Goal: Use online tool/utility

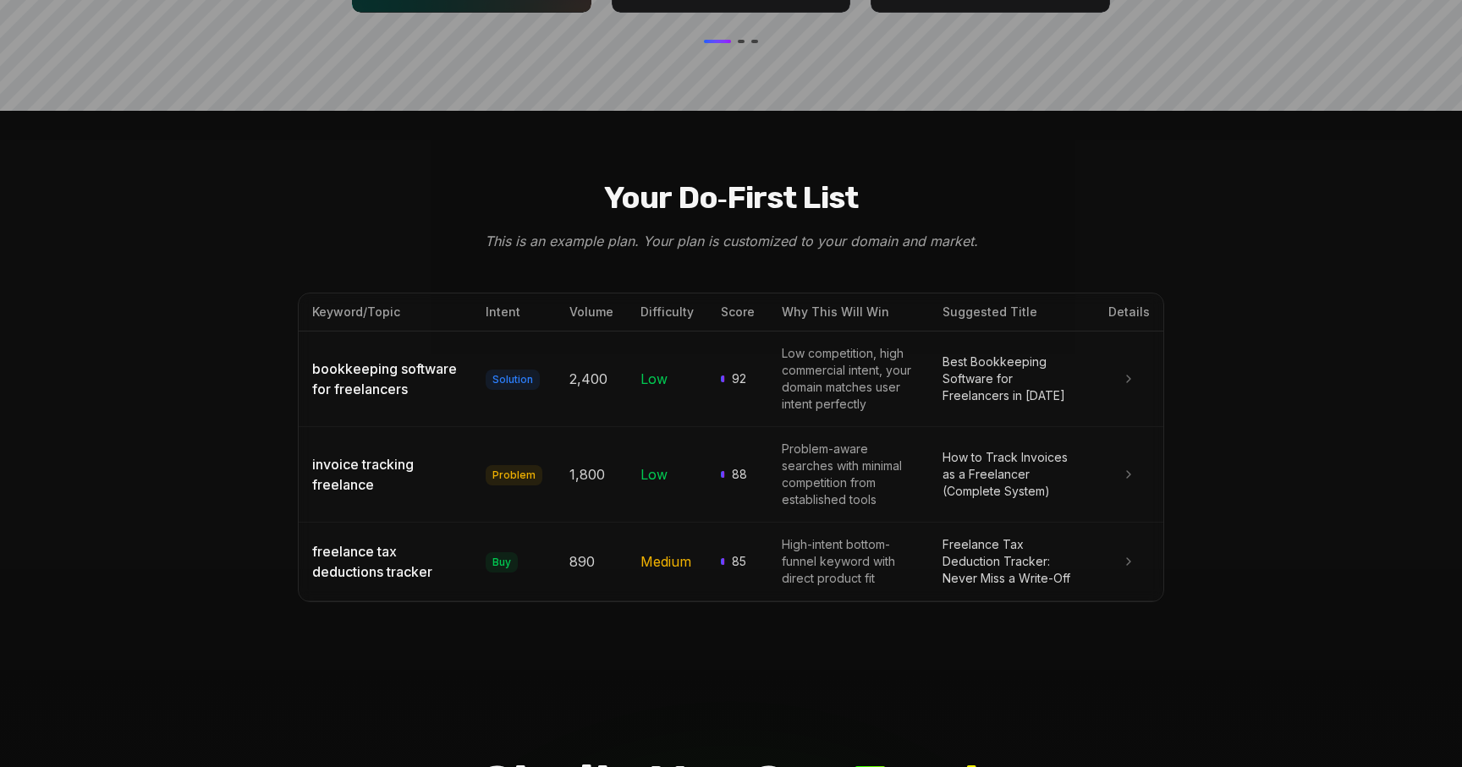
scroll to position [1811, 0]
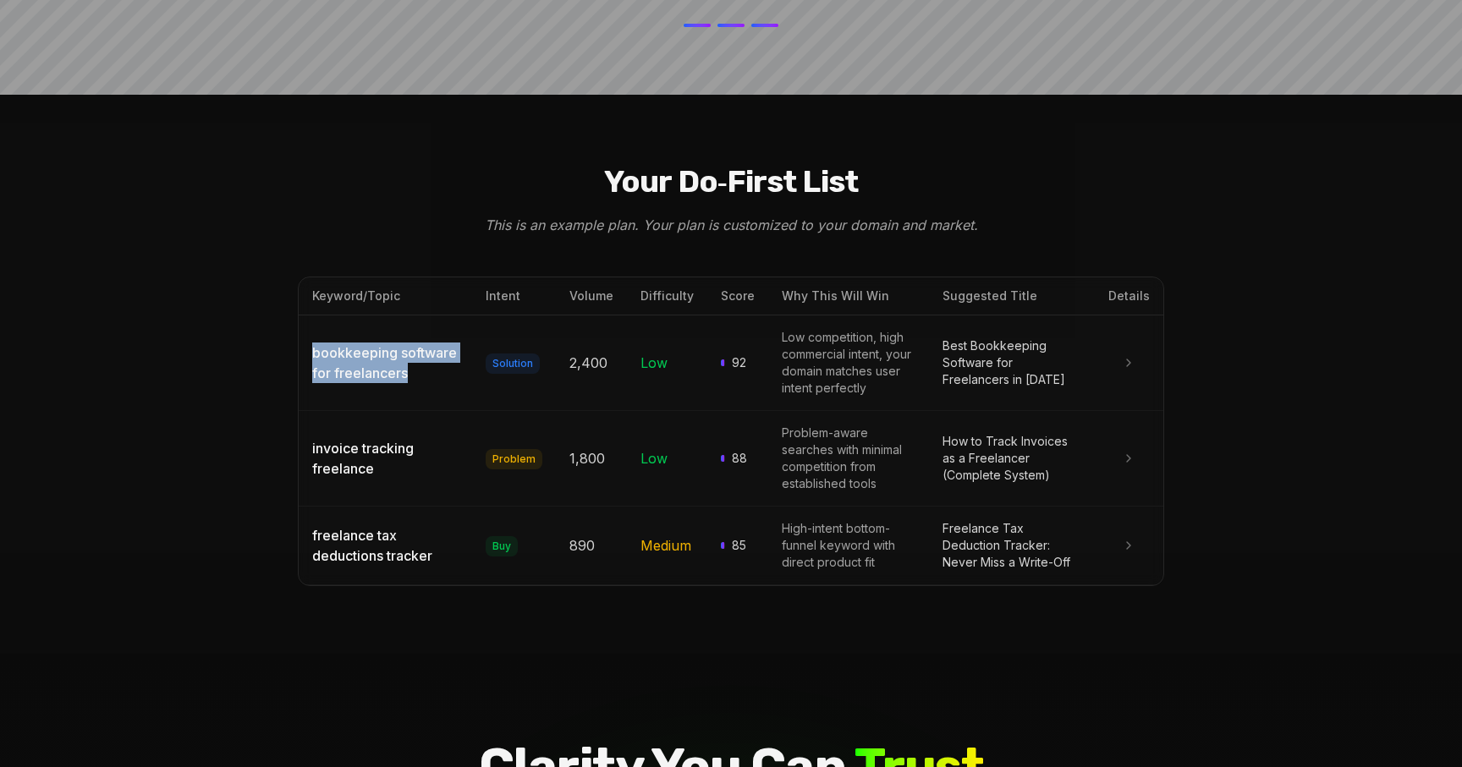
drag, startPoint x: 446, startPoint y: 331, endPoint x: 300, endPoint y: 310, distance: 146.9
click at [300, 315] on td "bookkeeping software for freelancers" at bounding box center [385, 363] width 173 height 96
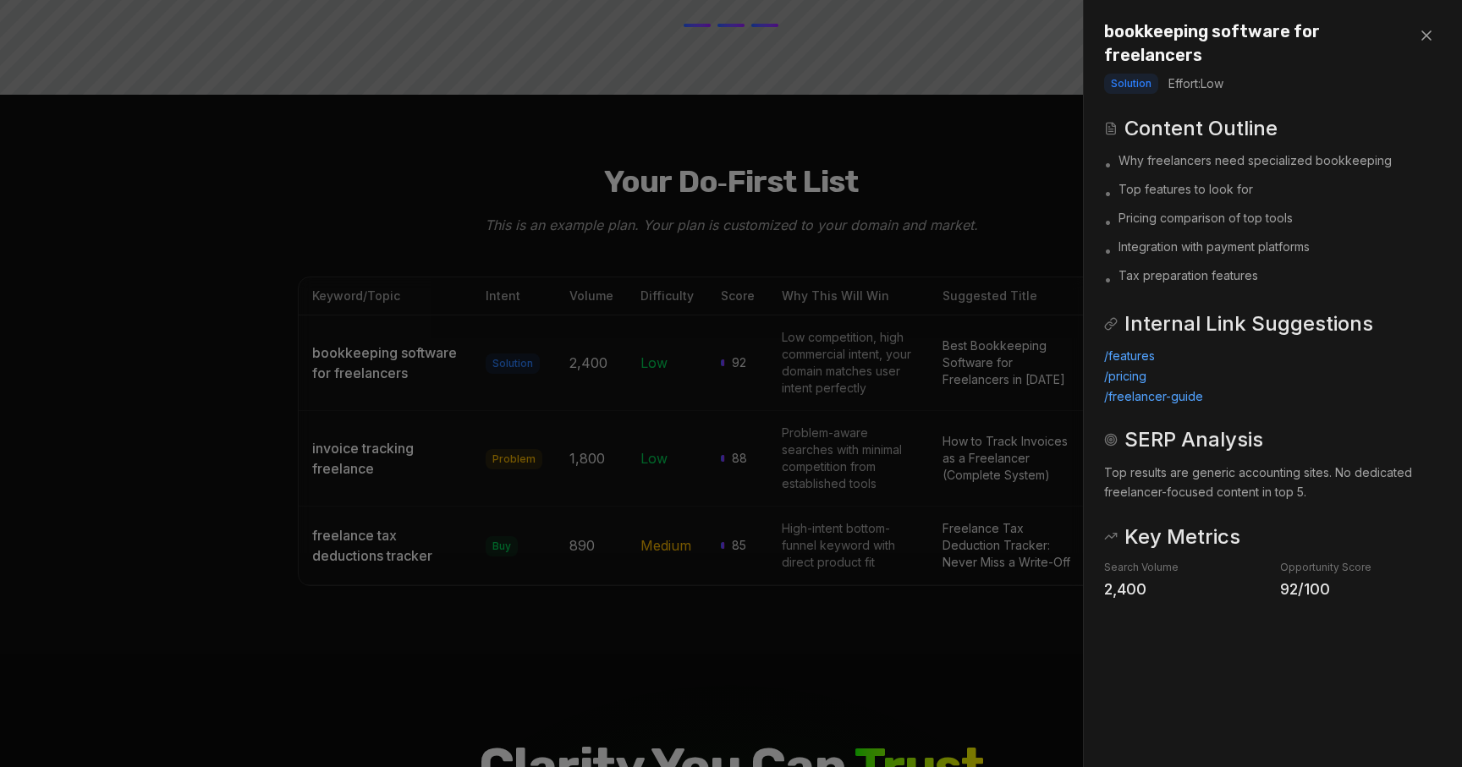
click at [1446, 30] on div "bookkeeping software for freelancers Solution Effort: Low Content Outline • Why…" at bounding box center [1273, 311] width 378 height 622
click at [1430, 39] on icon at bounding box center [1426, 35] width 8 height 8
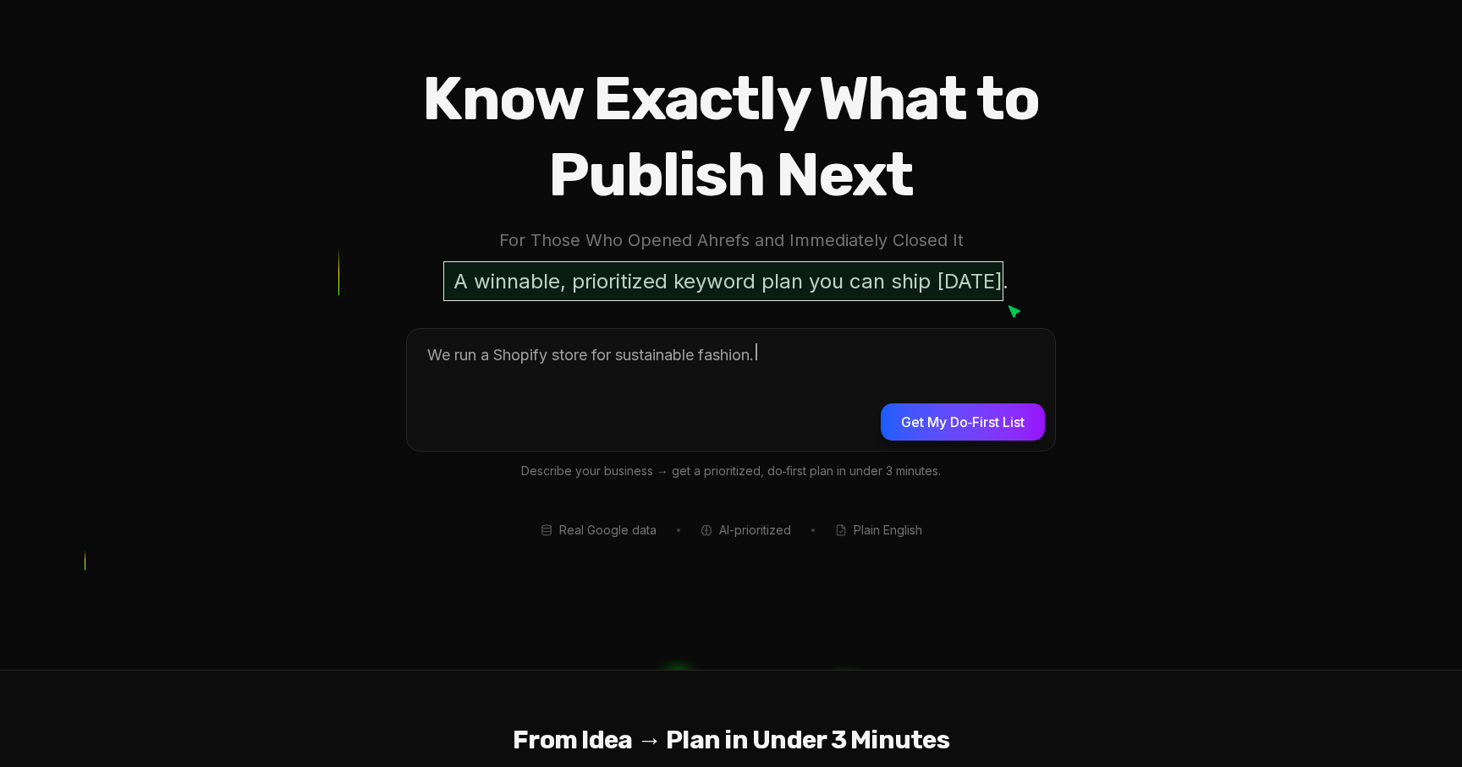
scroll to position [99, 0]
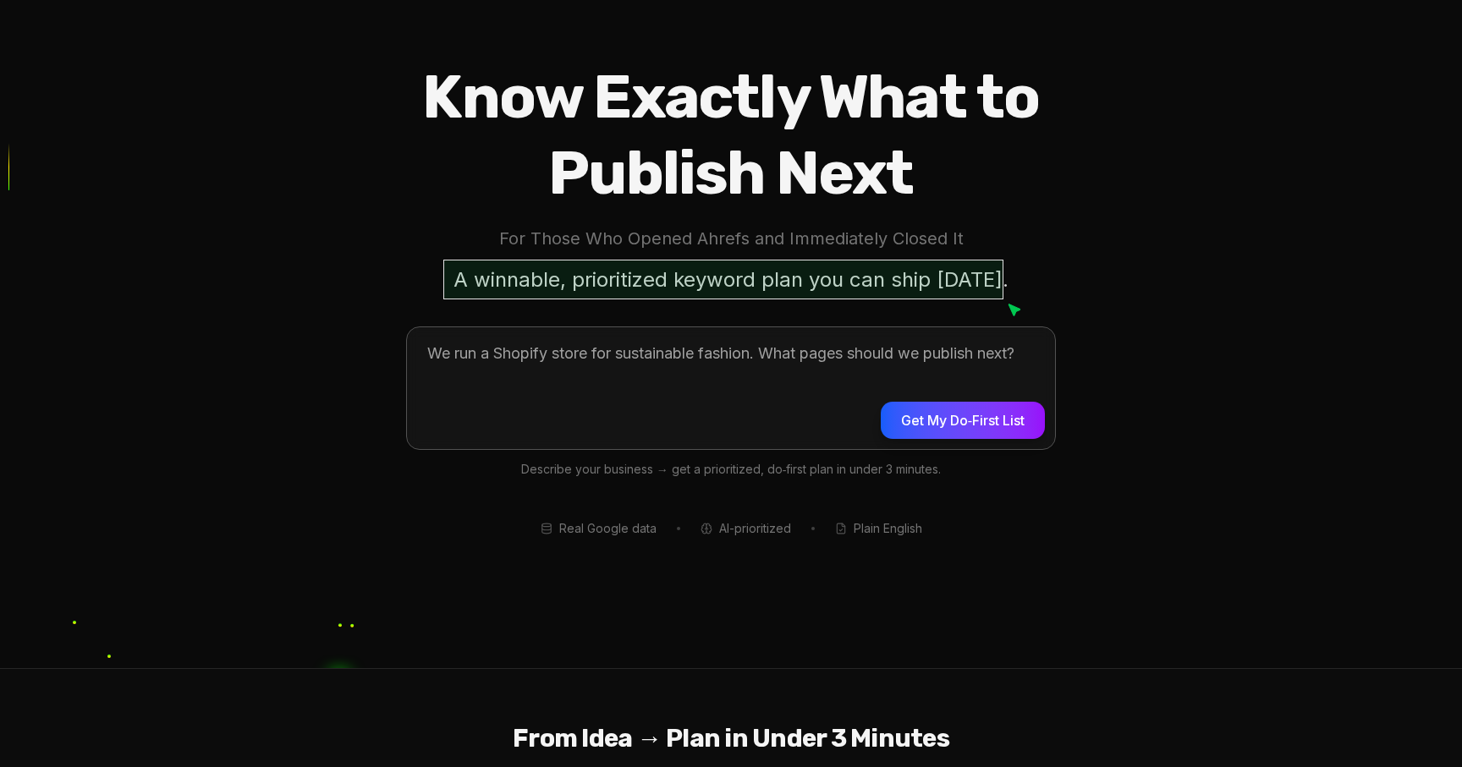
click at [684, 382] on textarea at bounding box center [731, 386] width 648 height 118
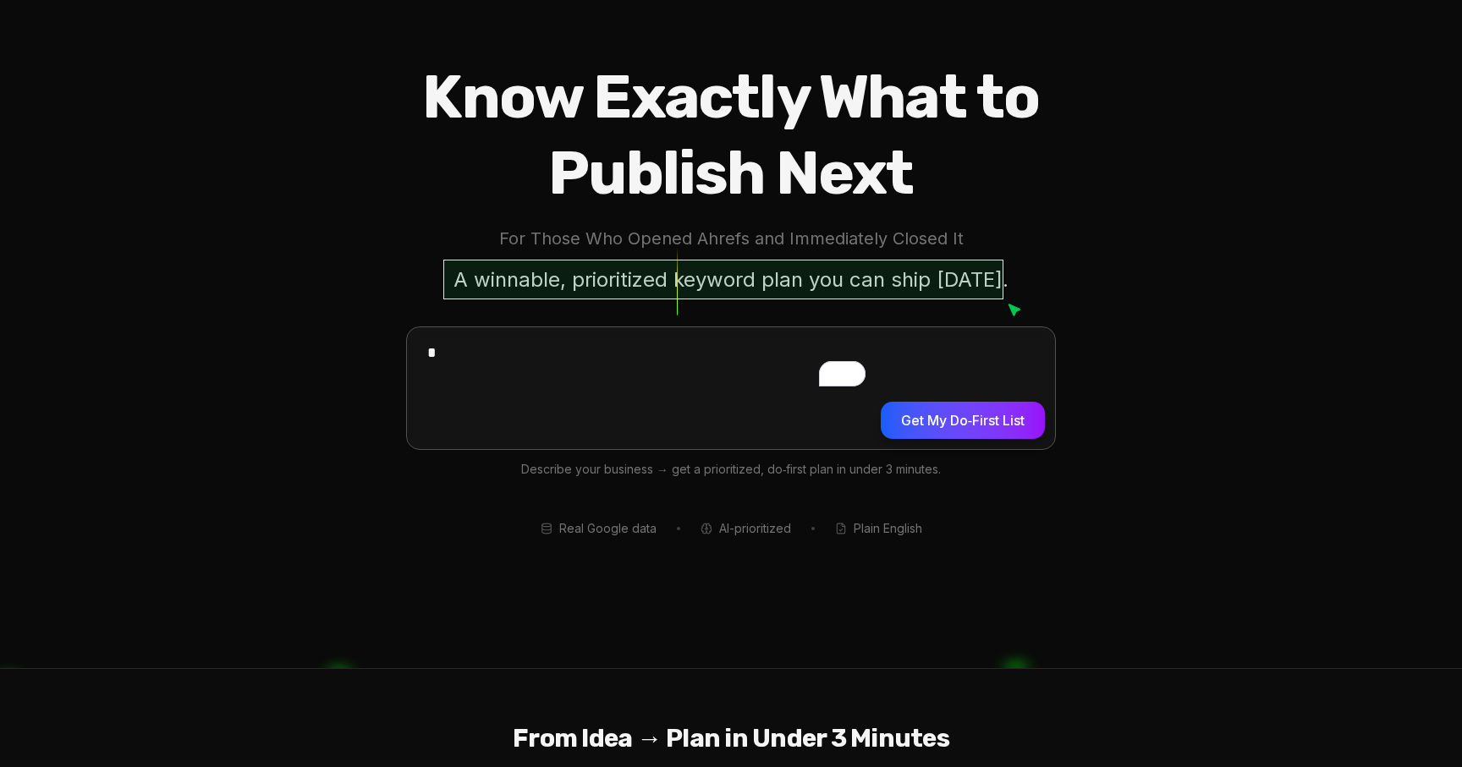
type textarea "*"
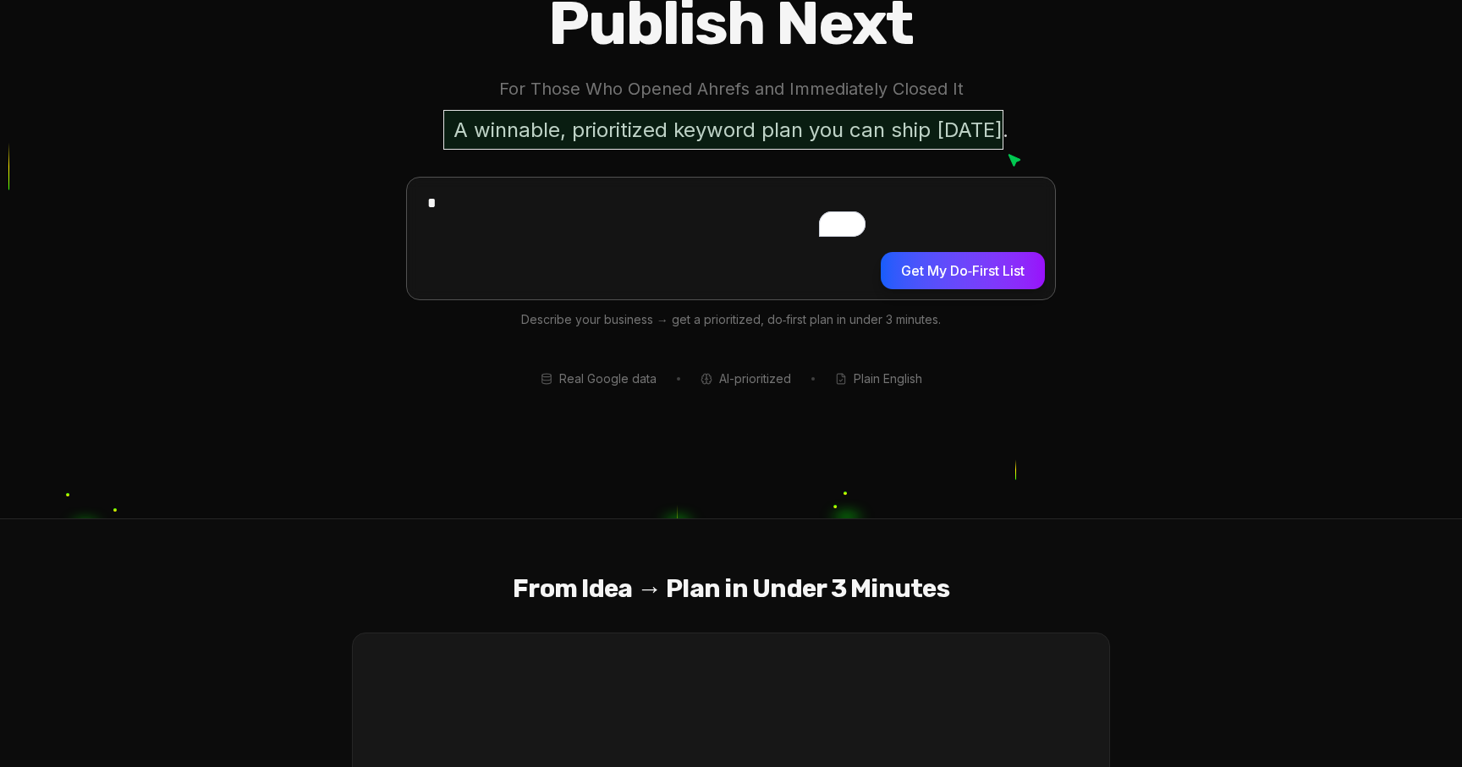
scroll to position [272, 0]
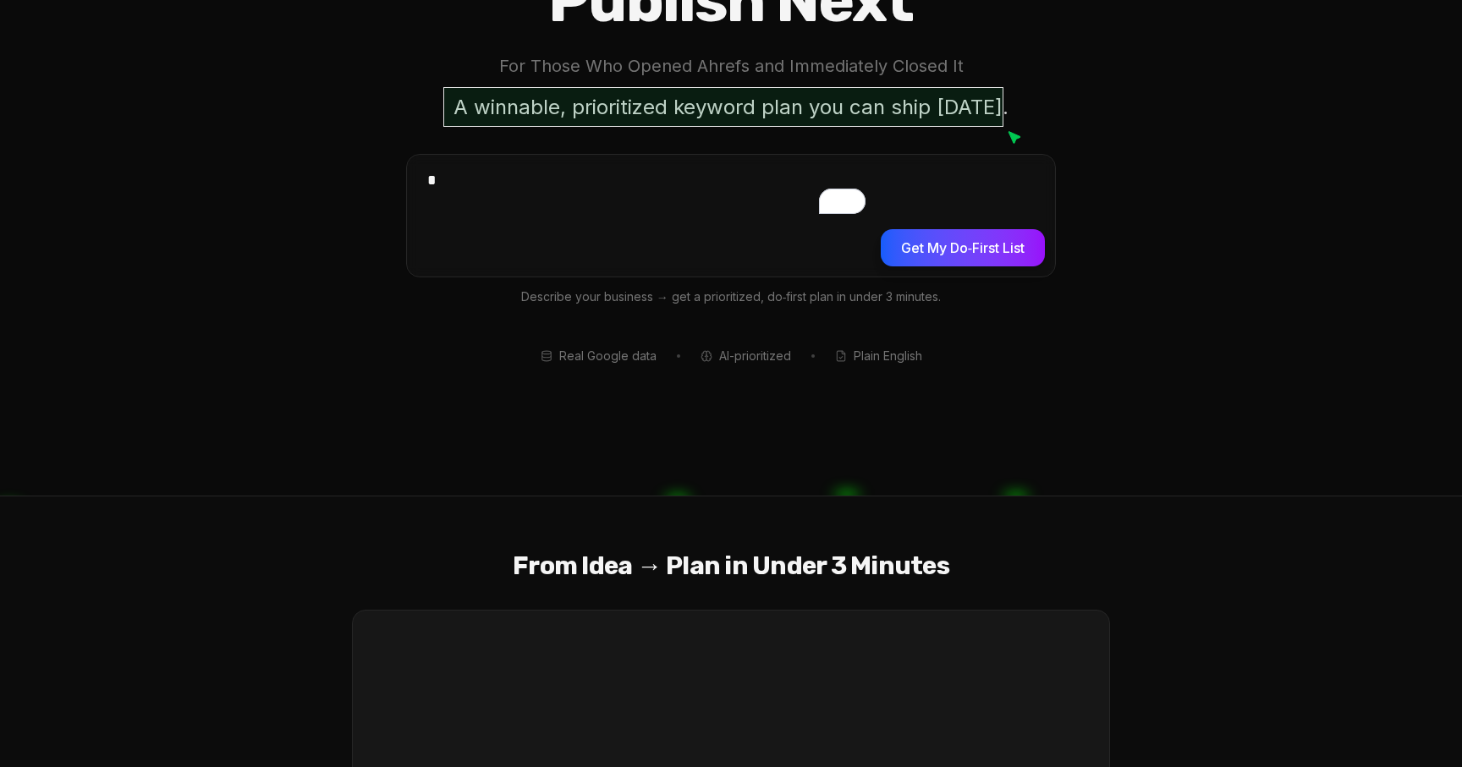
click at [622, 365] on section "Know Exactly What to Publish Next For Those Who Opened Ahrefs and Immediately C…" at bounding box center [731, 111] width 1462 height 767
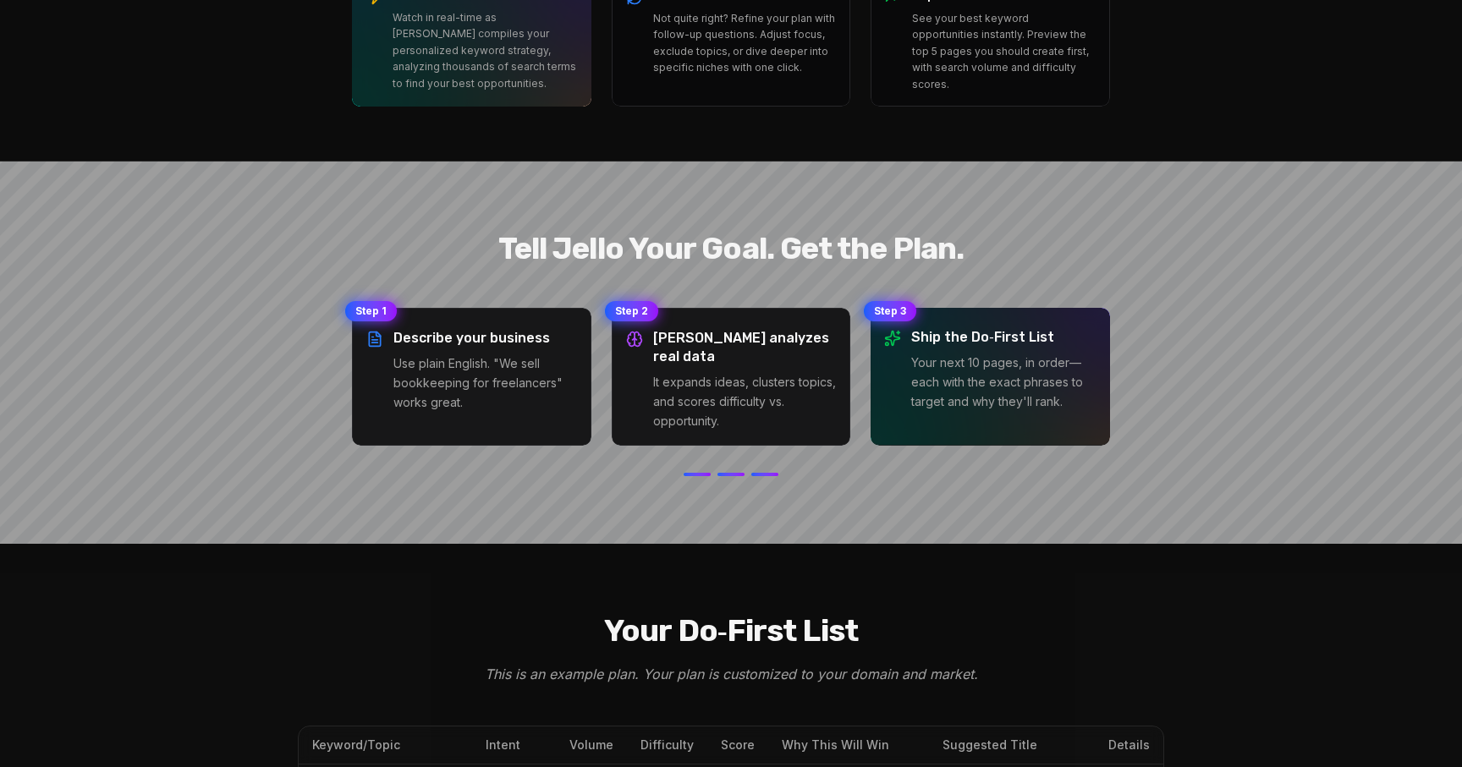
scroll to position [1366, 0]
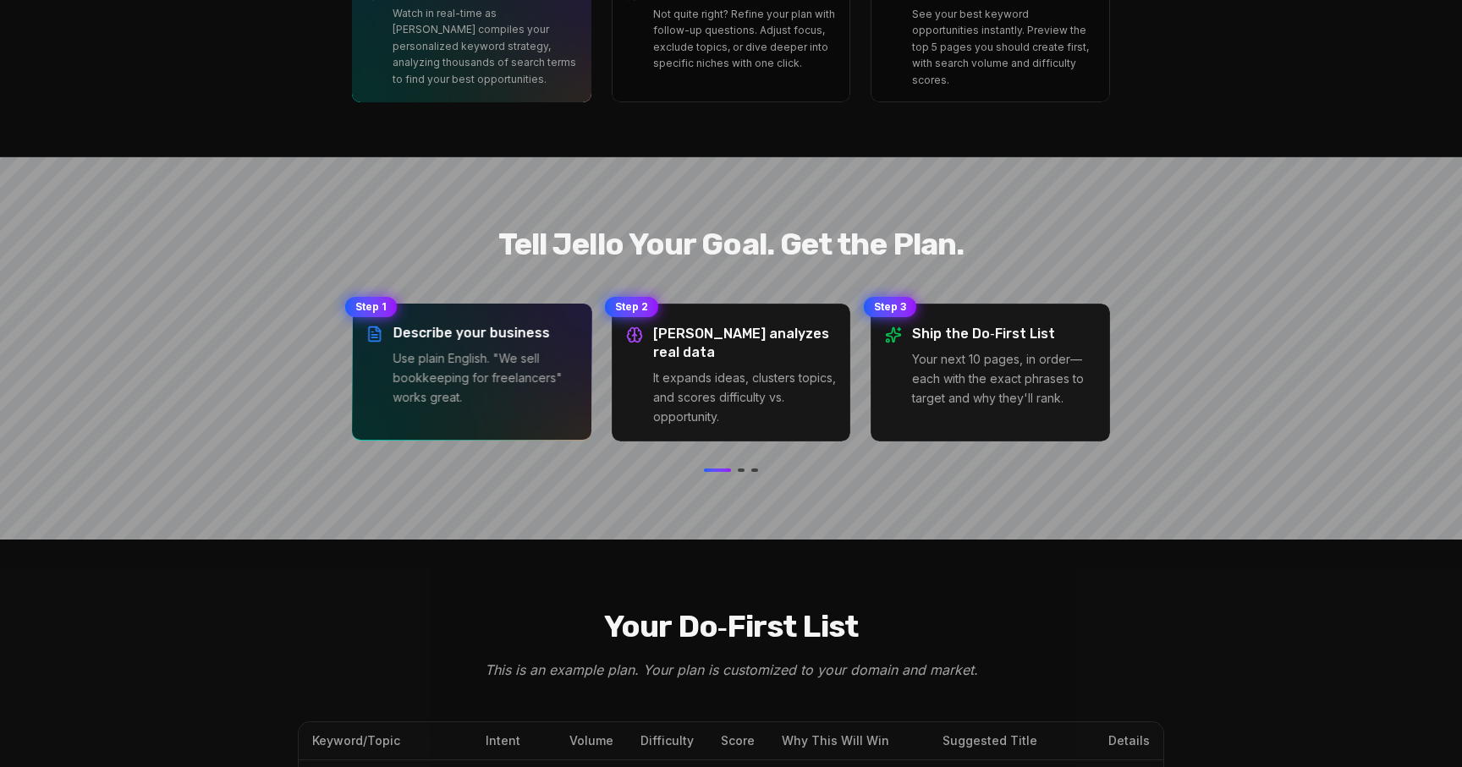
click at [488, 349] on p "Use plain English. "We sell bookkeeping for freelancers" works great." at bounding box center [485, 378] width 185 height 58
